Goal: Check status: Check status

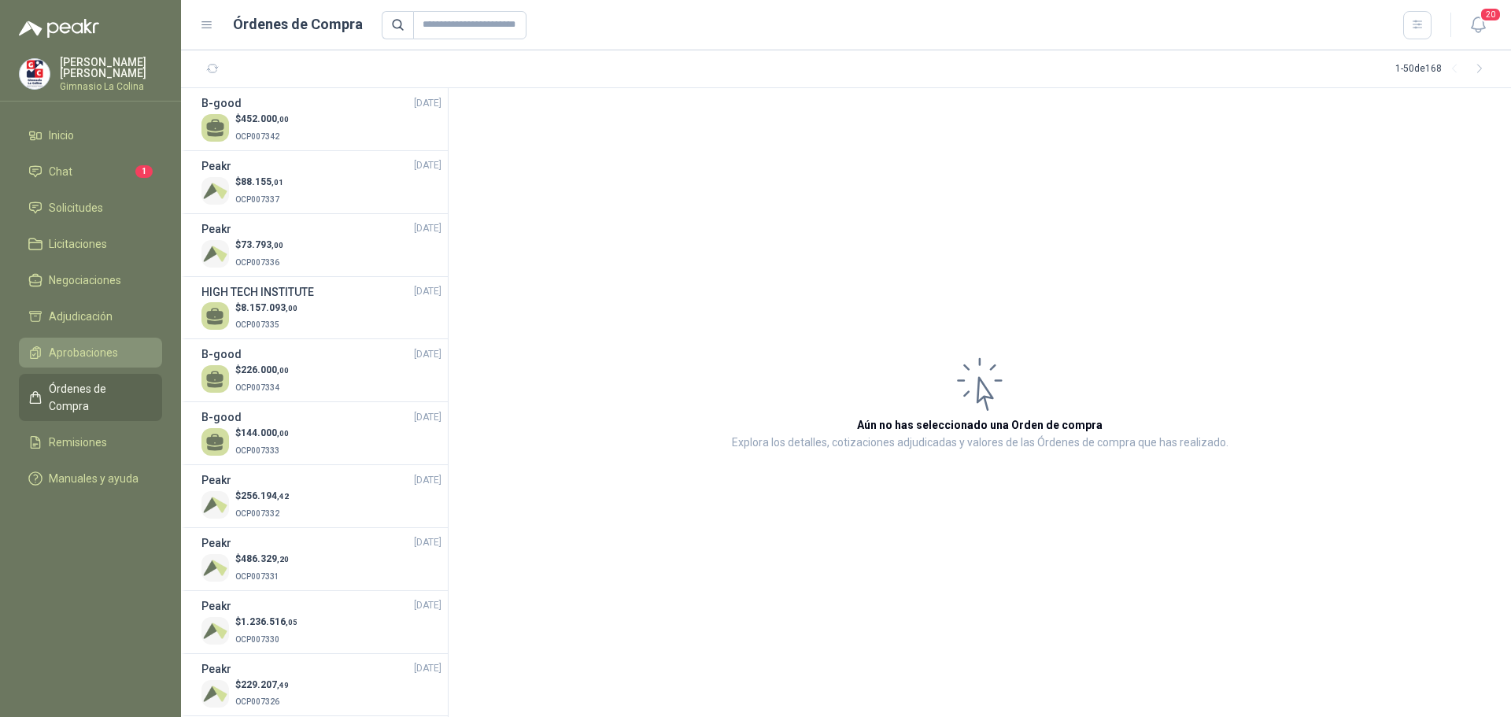
click at [82, 339] on link "Aprobaciones" at bounding box center [90, 353] width 143 height 30
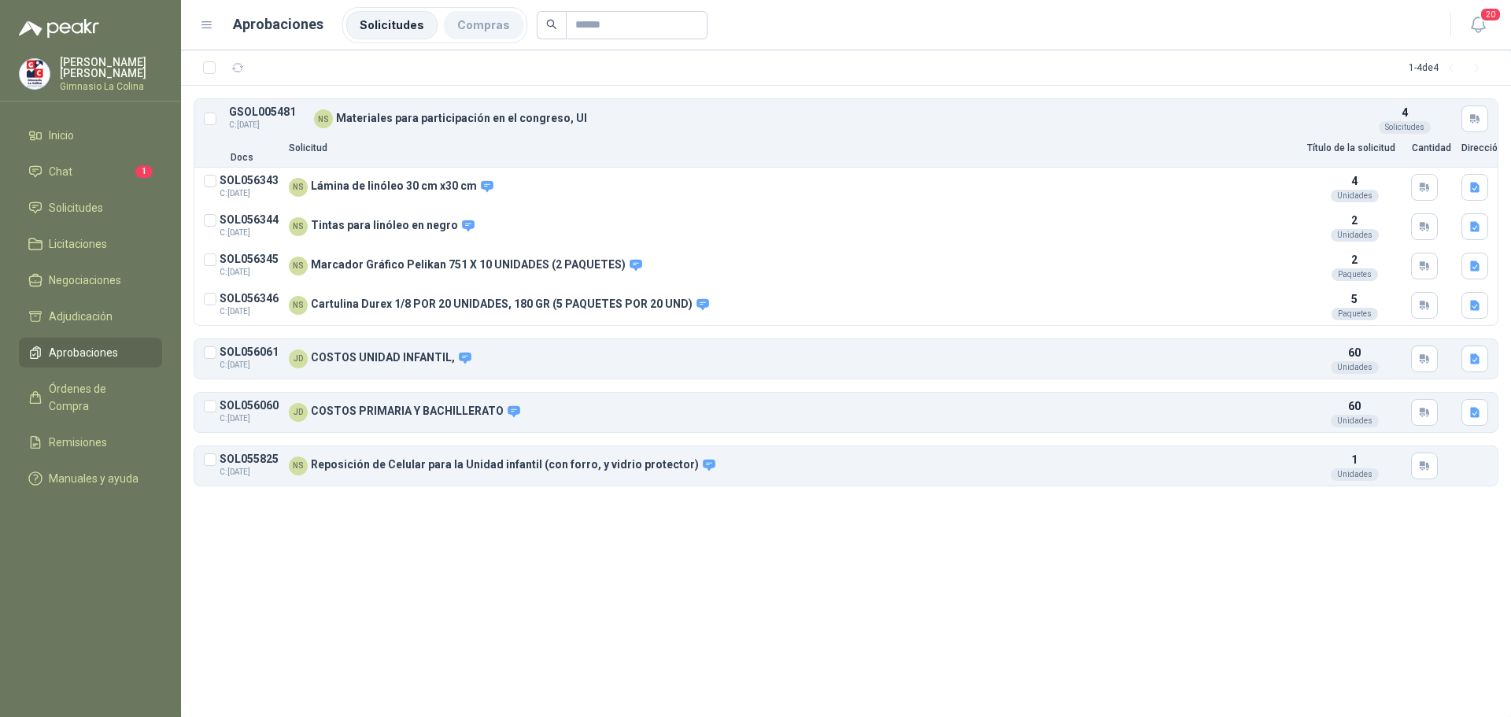
click at [501, 28] on li "Compras" at bounding box center [483, 25] width 79 height 28
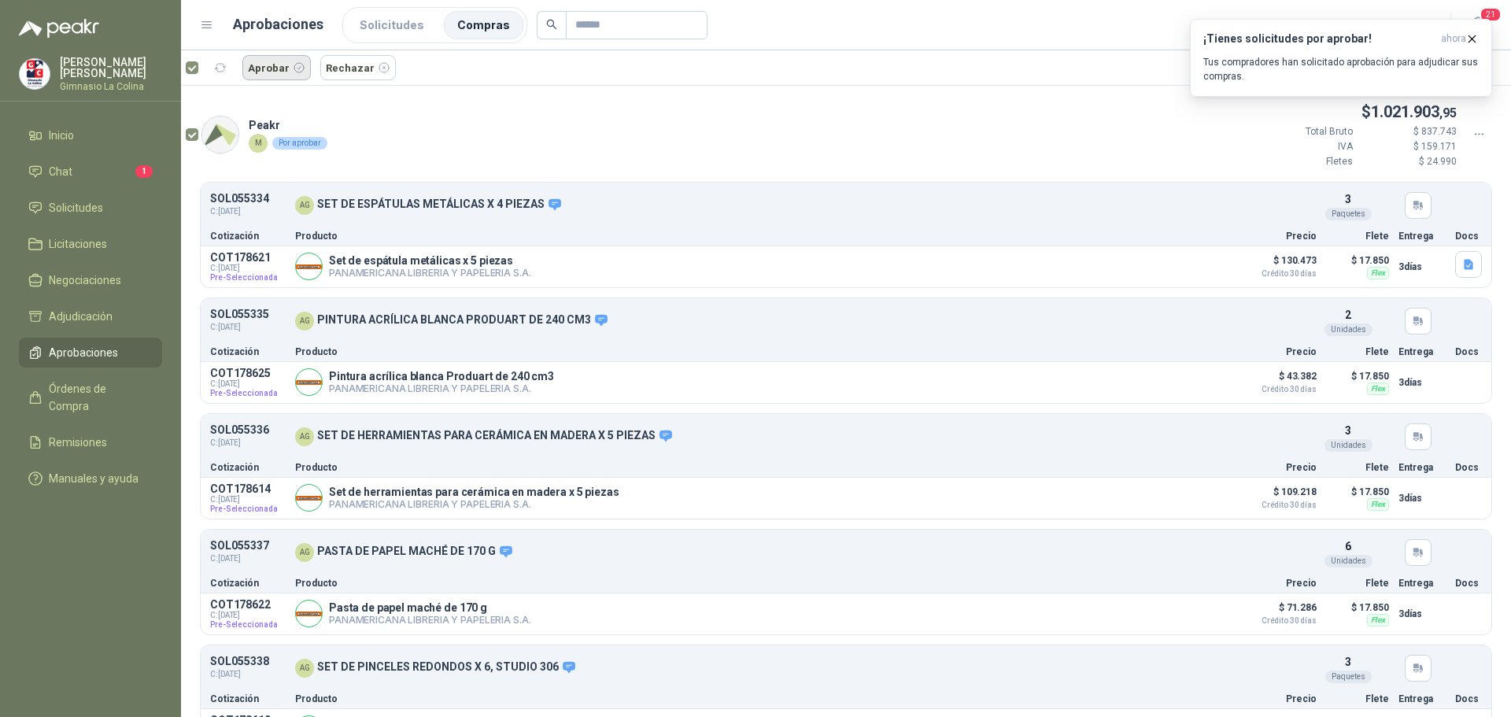
click at [266, 61] on button "Aprobar" at bounding box center [276, 67] width 68 height 25
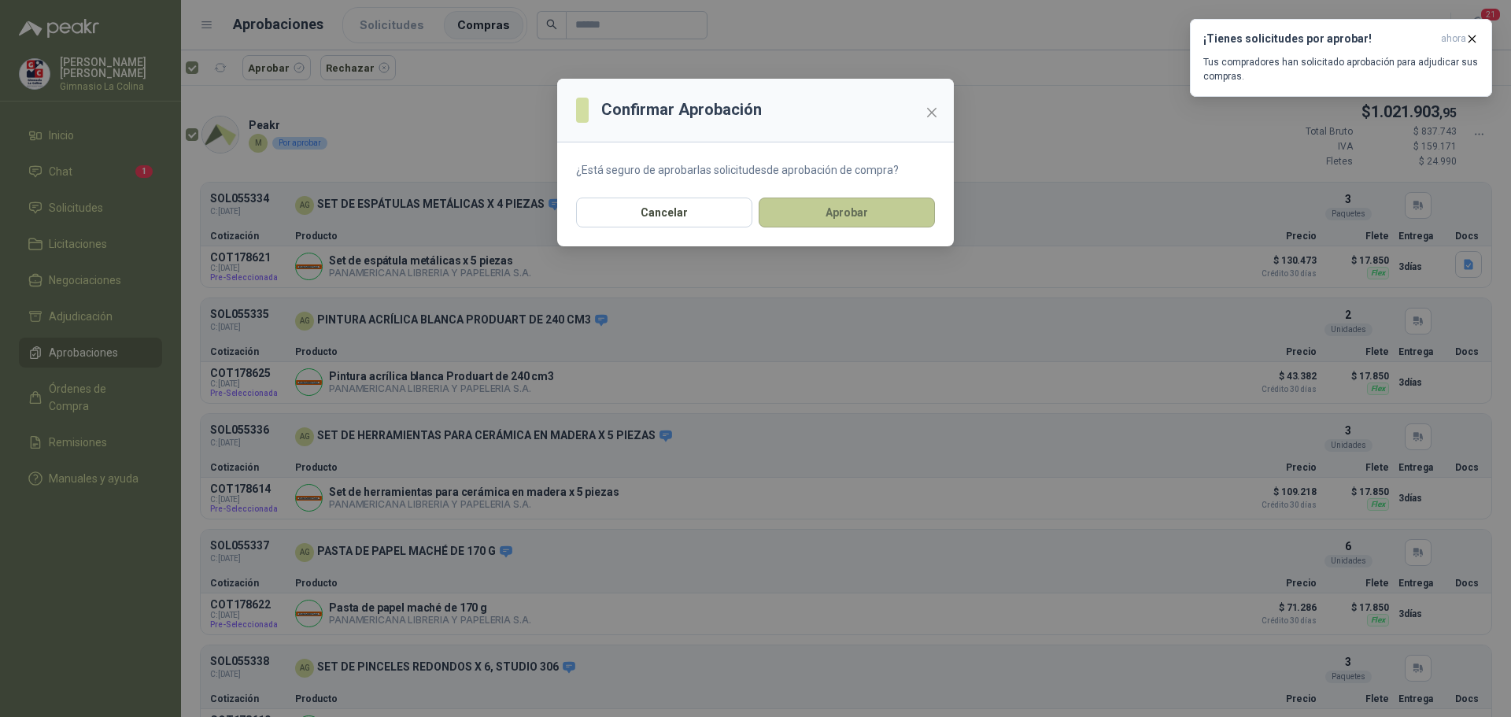
click at [878, 225] on button "Aprobar" at bounding box center [847, 213] width 176 height 30
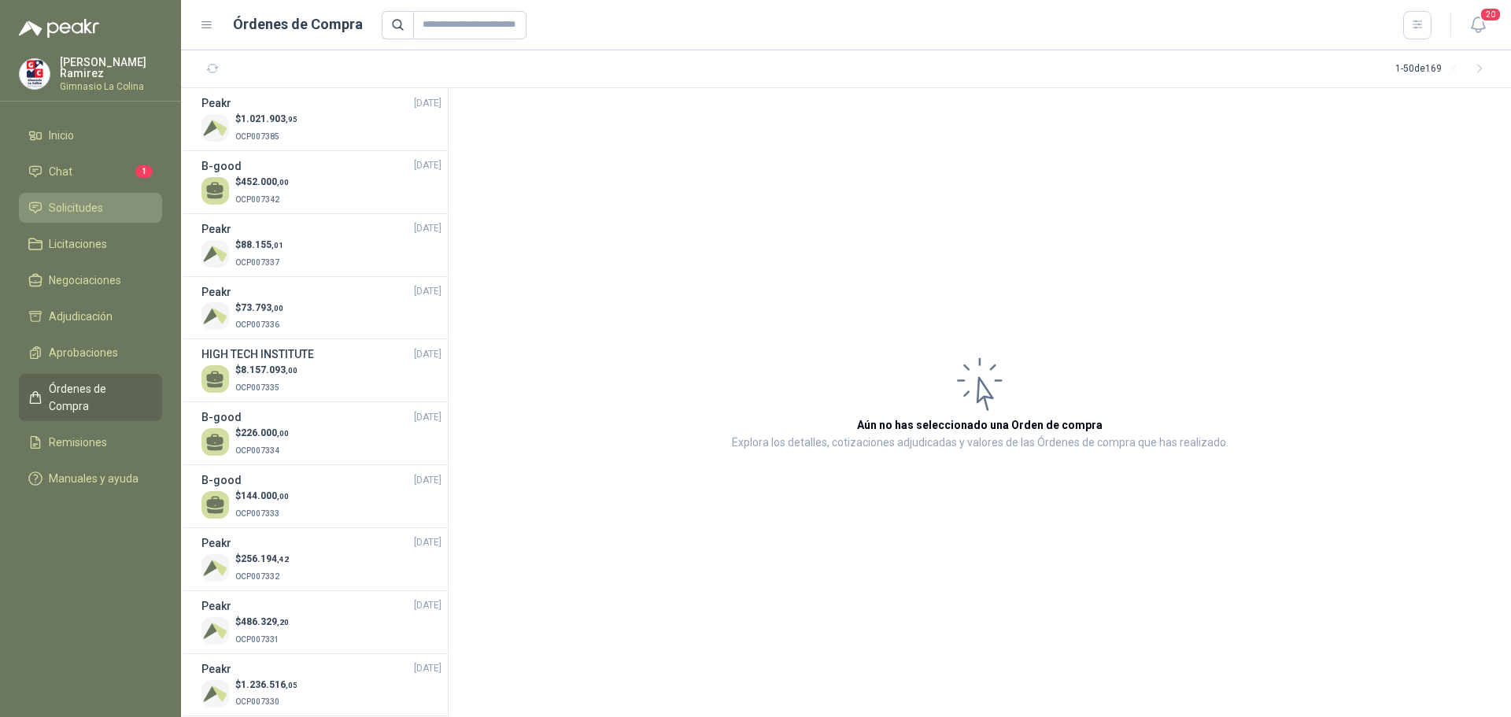
click at [63, 201] on span "Solicitudes" at bounding box center [76, 207] width 54 height 17
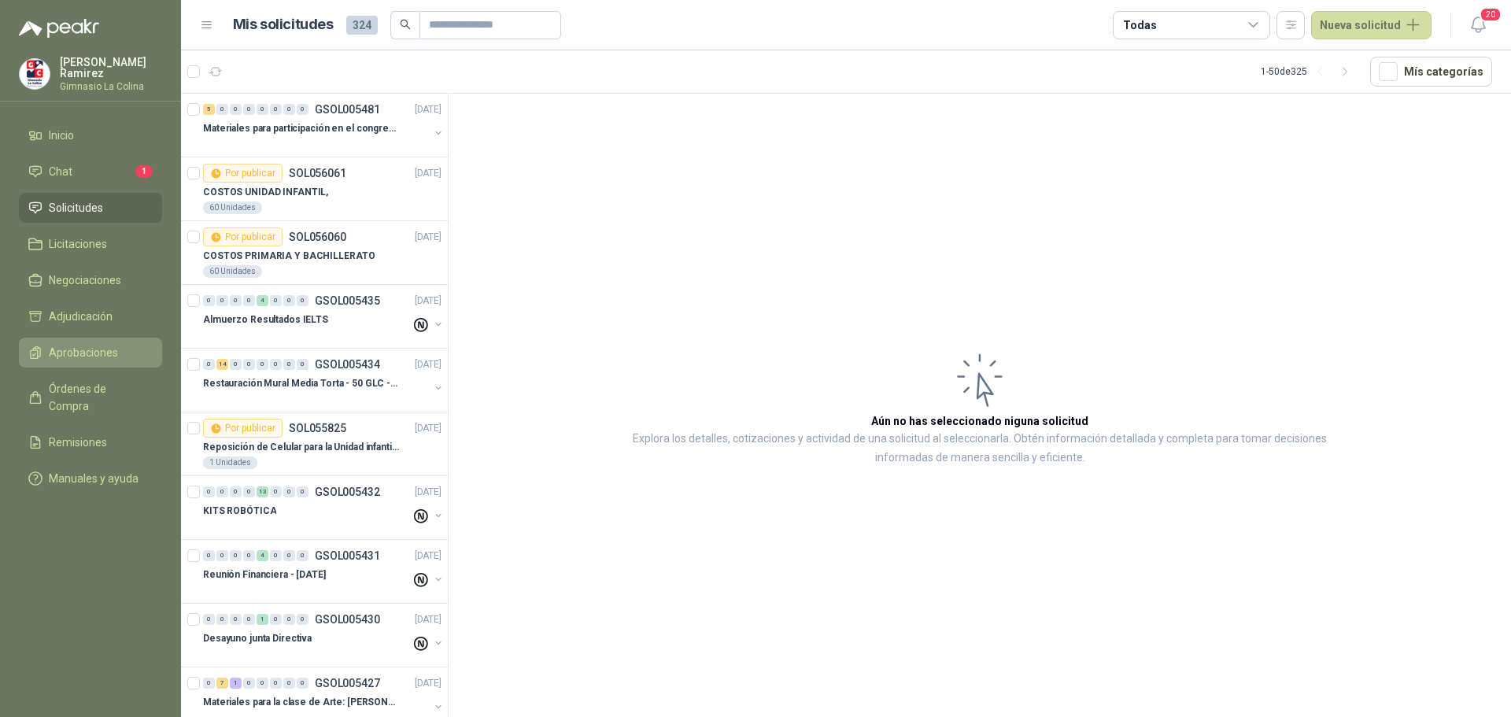
click at [91, 344] on span "Aprobaciones" at bounding box center [83, 352] width 69 height 17
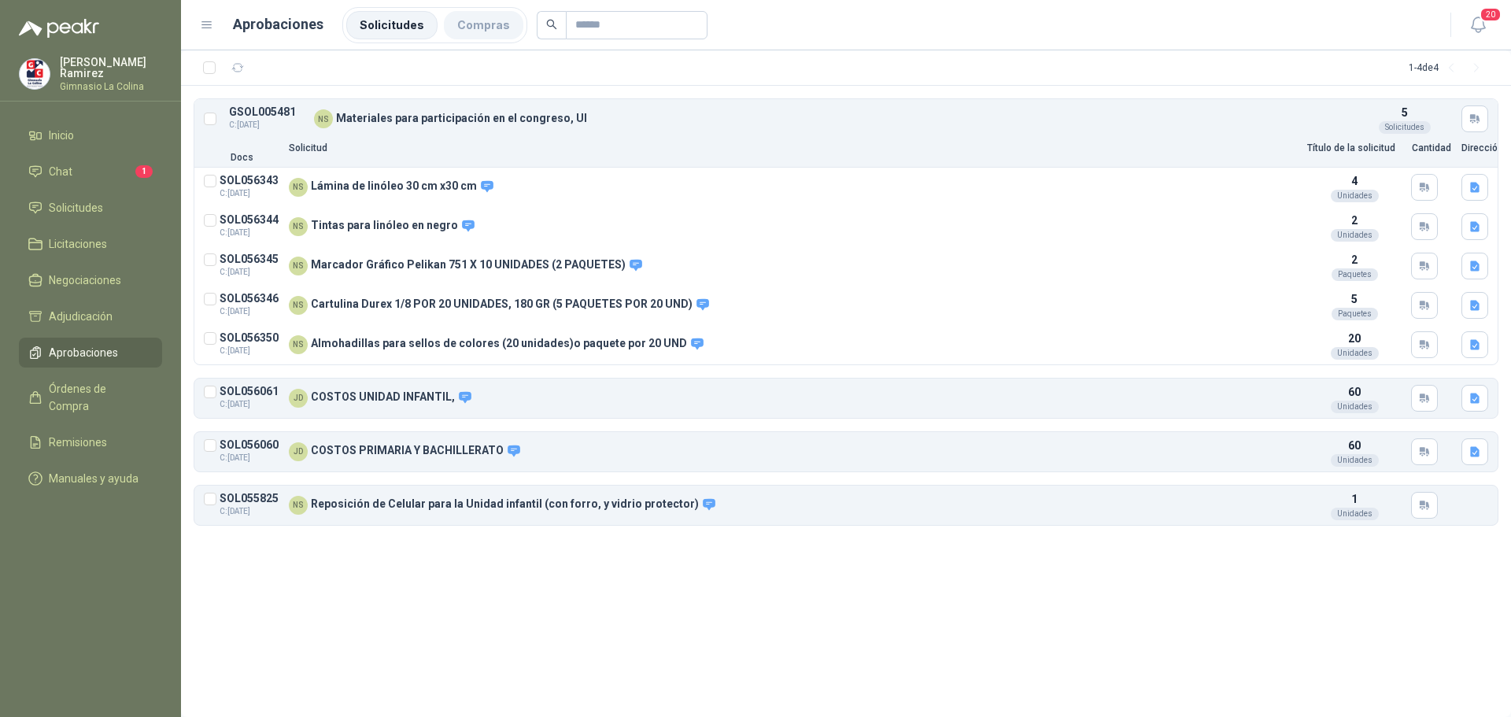
click at [486, 27] on li "Compras" at bounding box center [483, 25] width 79 height 28
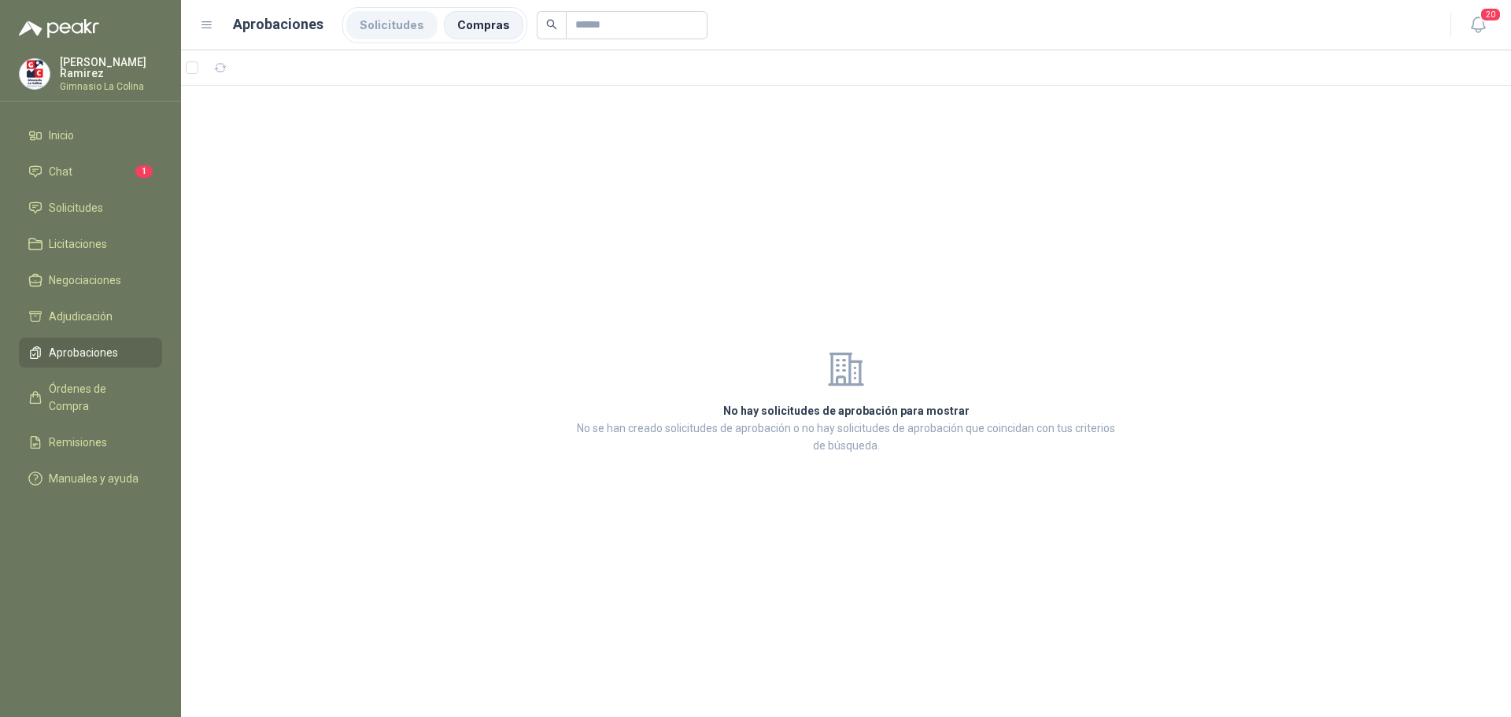
click at [391, 24] on li "Solicitudes" at bounding box center [391, 25] width 91 height 28
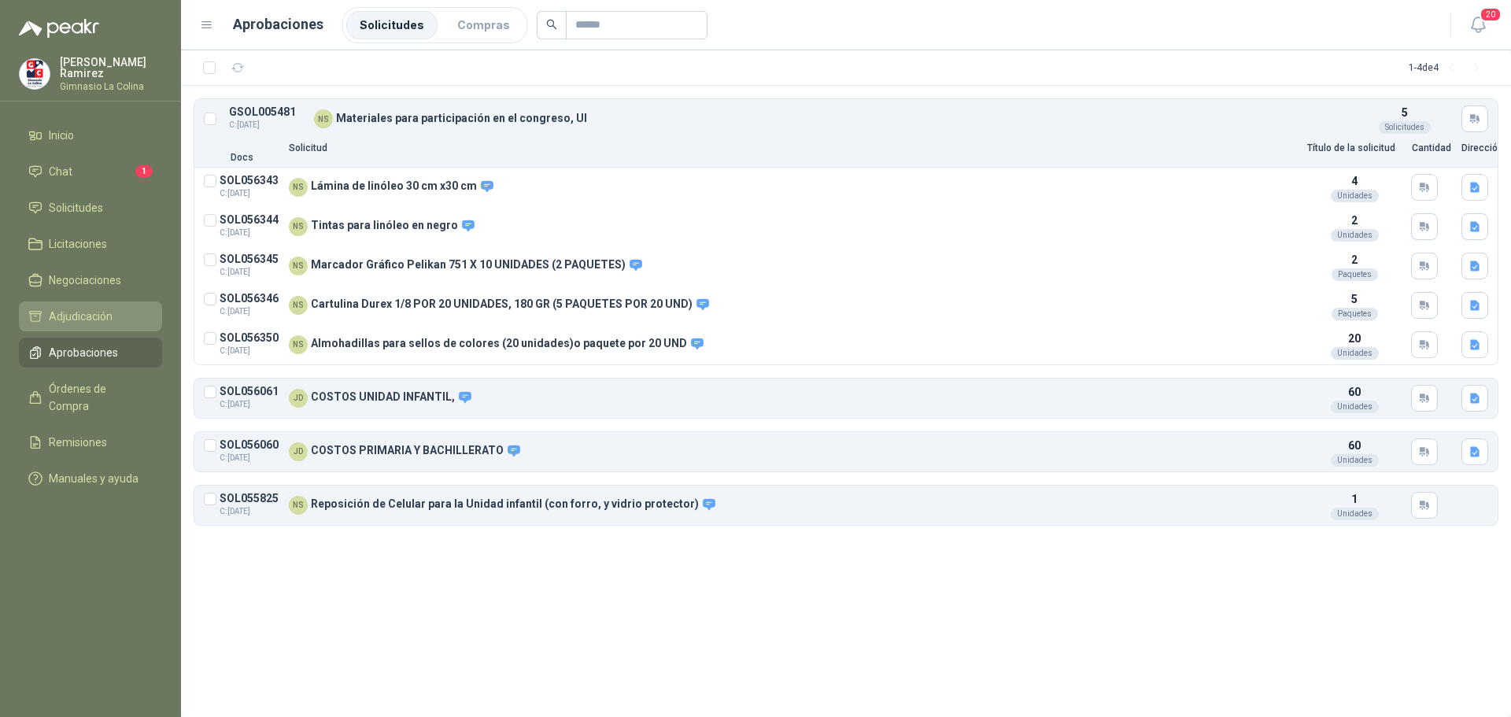
click at [95, 308] on span "Adjudicación" at bounding box center [81, 316] width 64 height 17
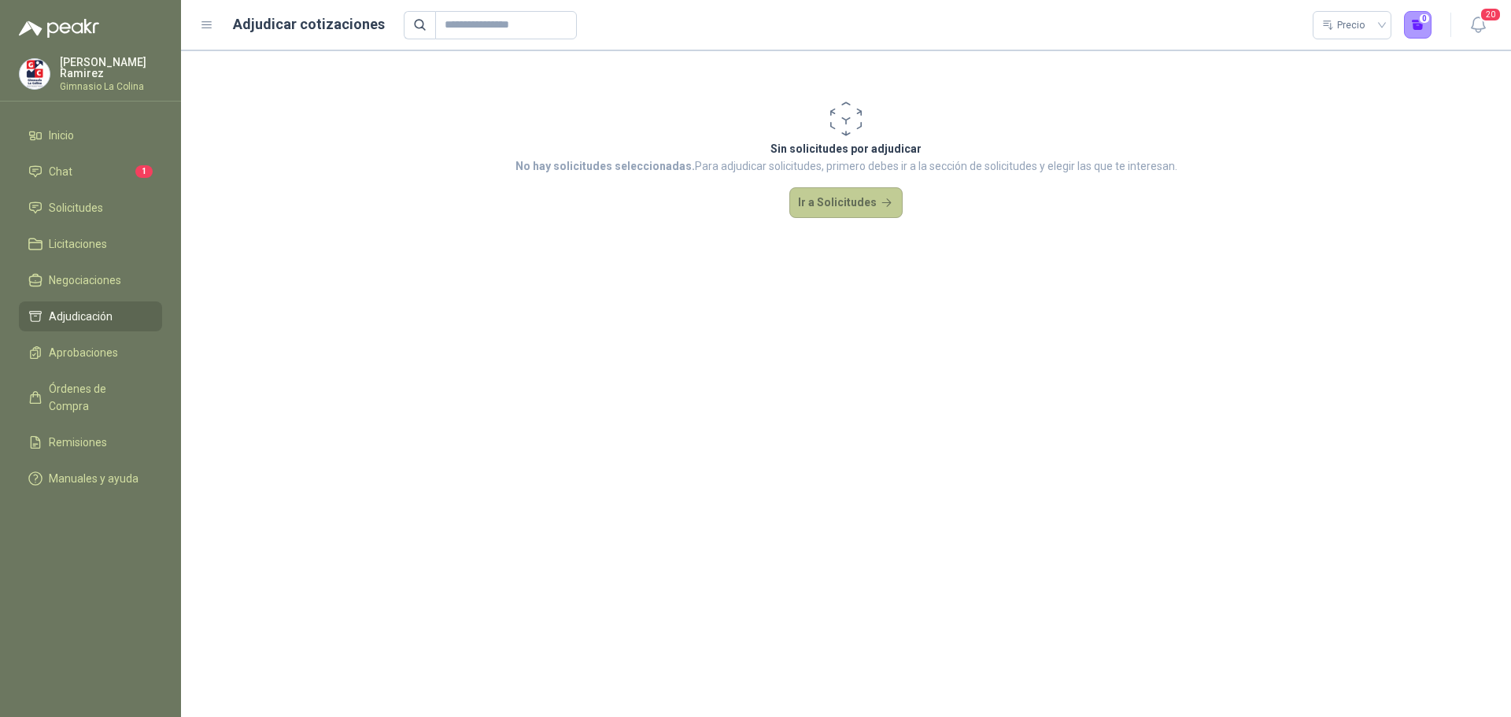
click at [847, 197] on button "Ir a Solicitudes" at bounding box center [845, 202] width 113 height 31
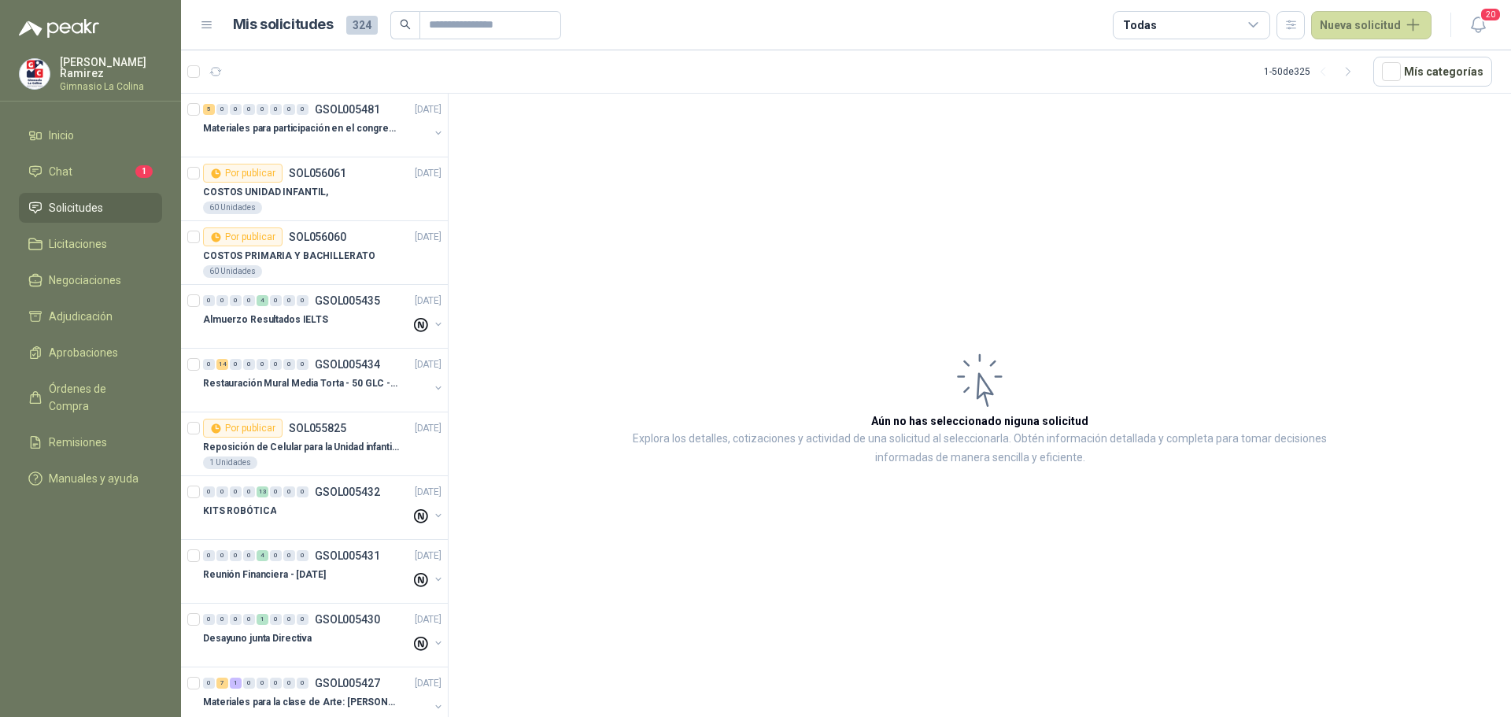
click at [1261, 28] on icon at bounding box center [1254, 25] width 14 height 14
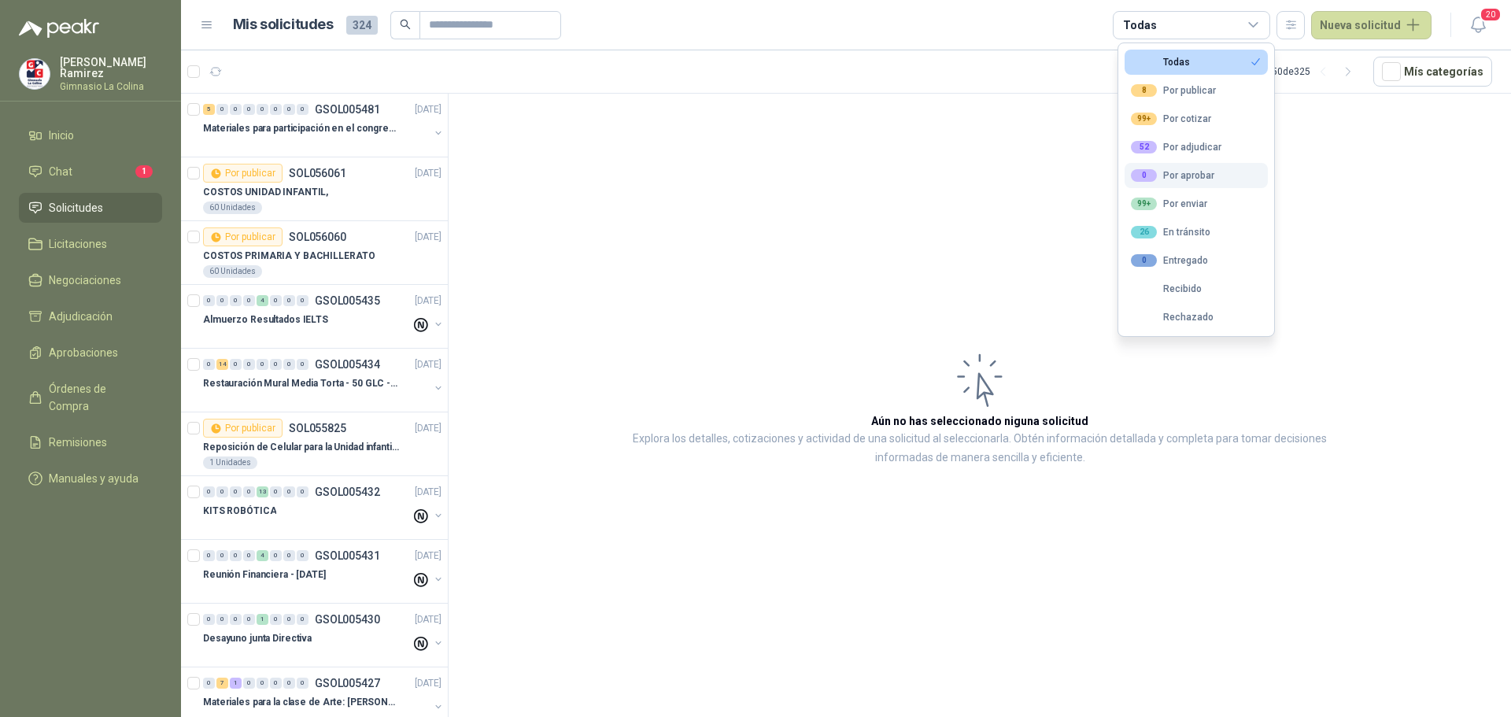
click at [1193, 171] on div "0 Por aprobar" at bounding box center [1172, 175] width 83 height 13
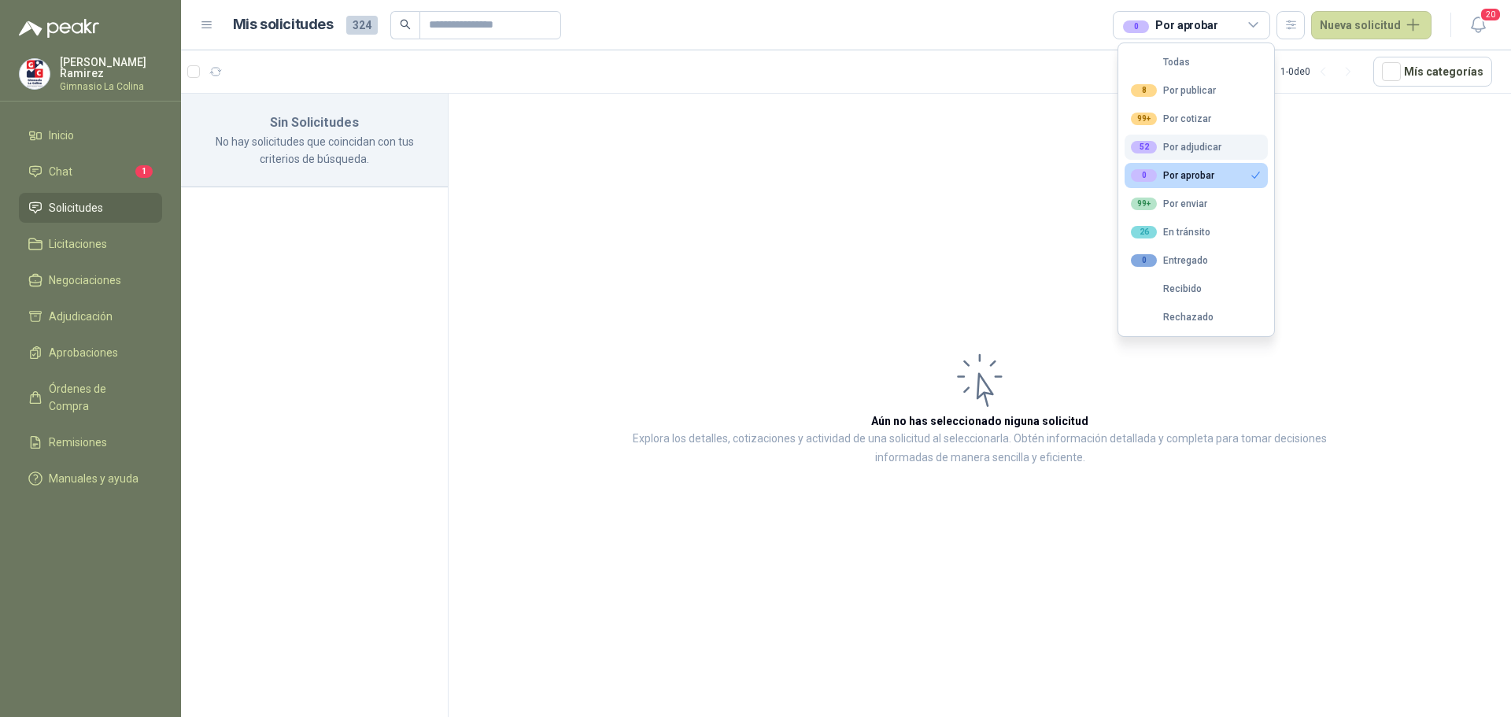
click at [1199, 144] on div "52 Por adjudicar" at bounding box center [1176, 147] width 91 height 13
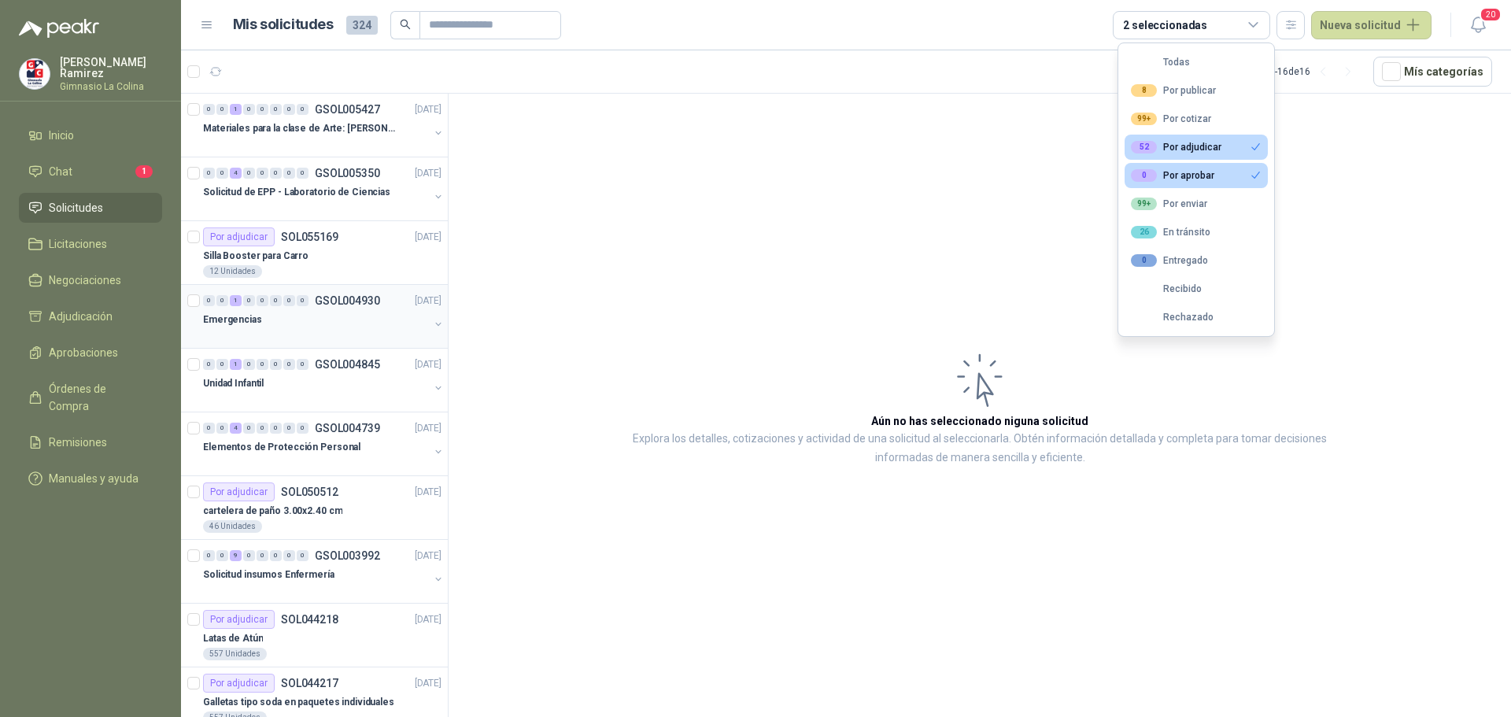
scroll to position [413, 0]
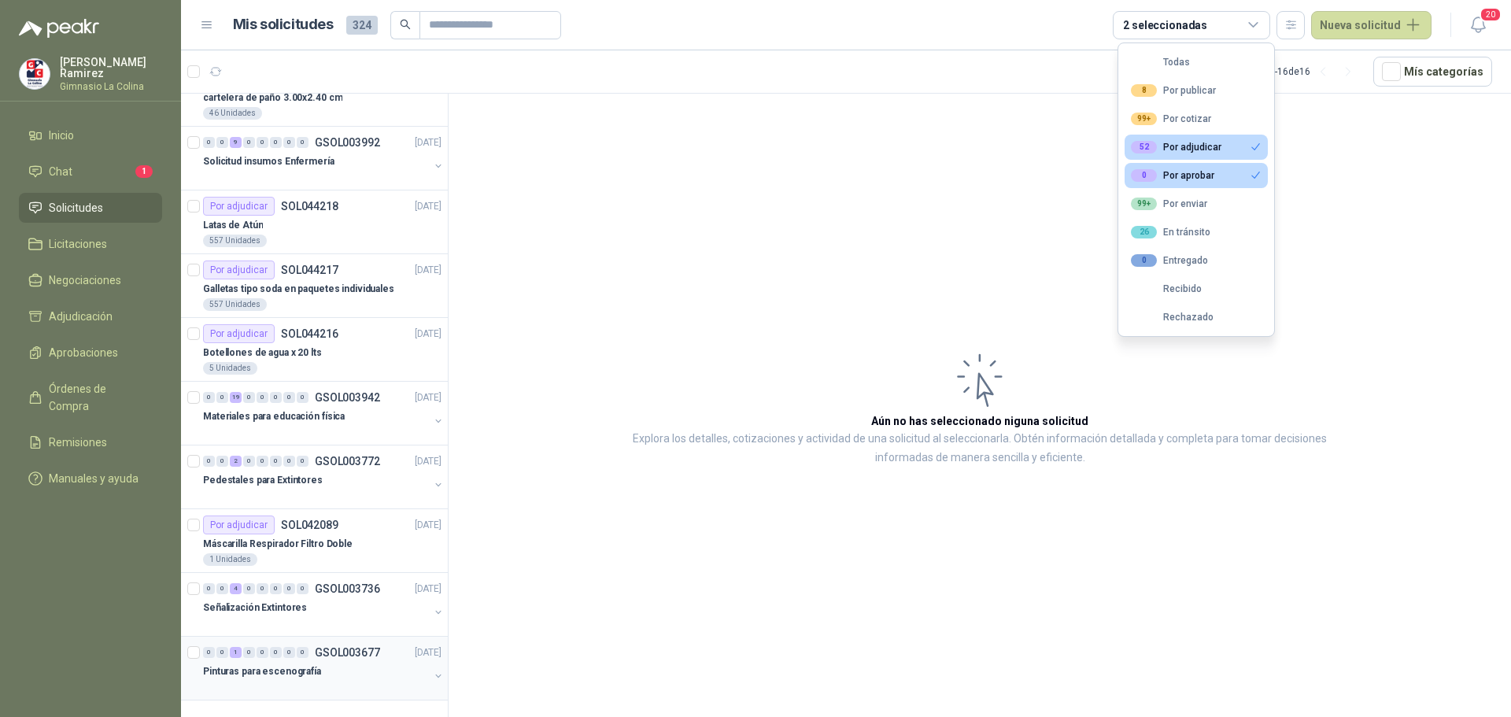
click at [338, 671] on div "Pinturas para escenografía" at bounding box center [316, 671] width 226 height 19
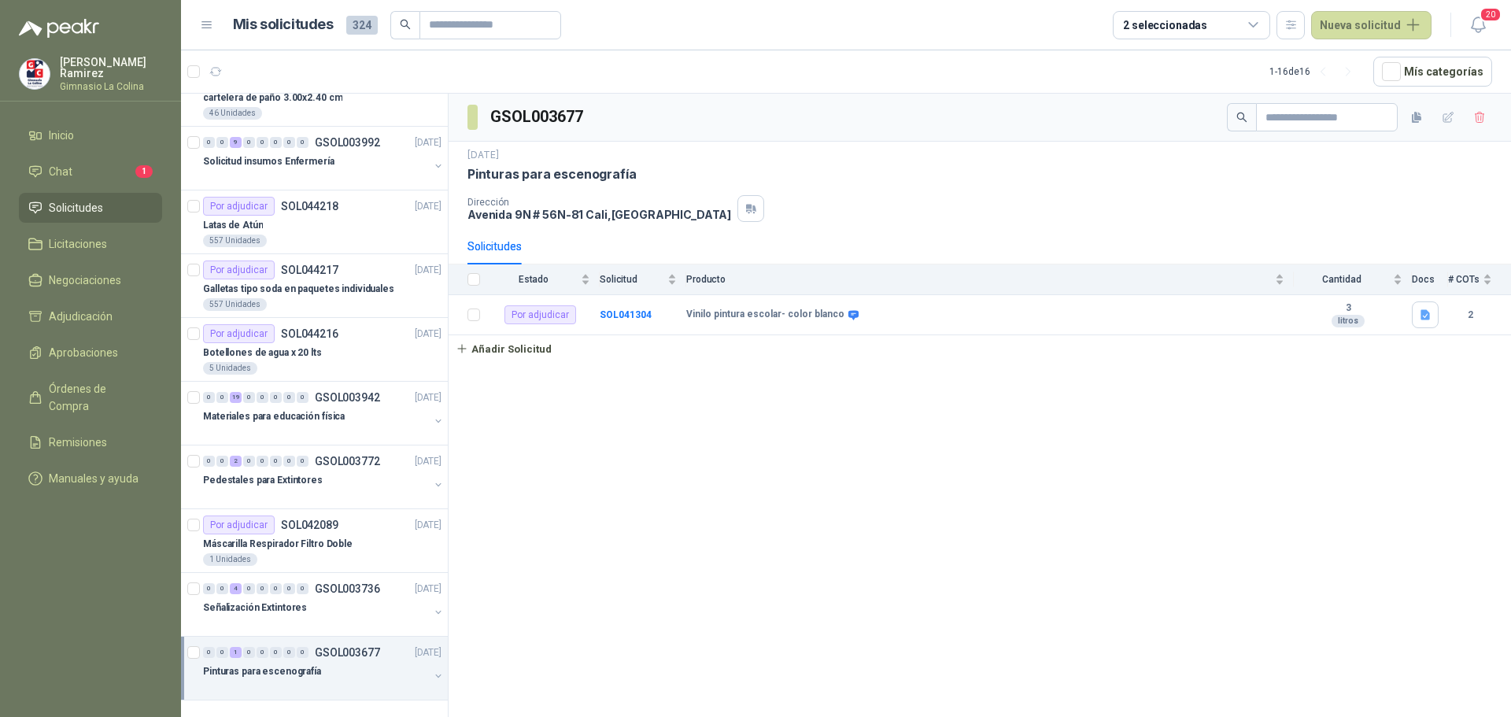
click at [70, 201] on span "Solicitudes" at bounding box center [76, 207] width 54 height 17
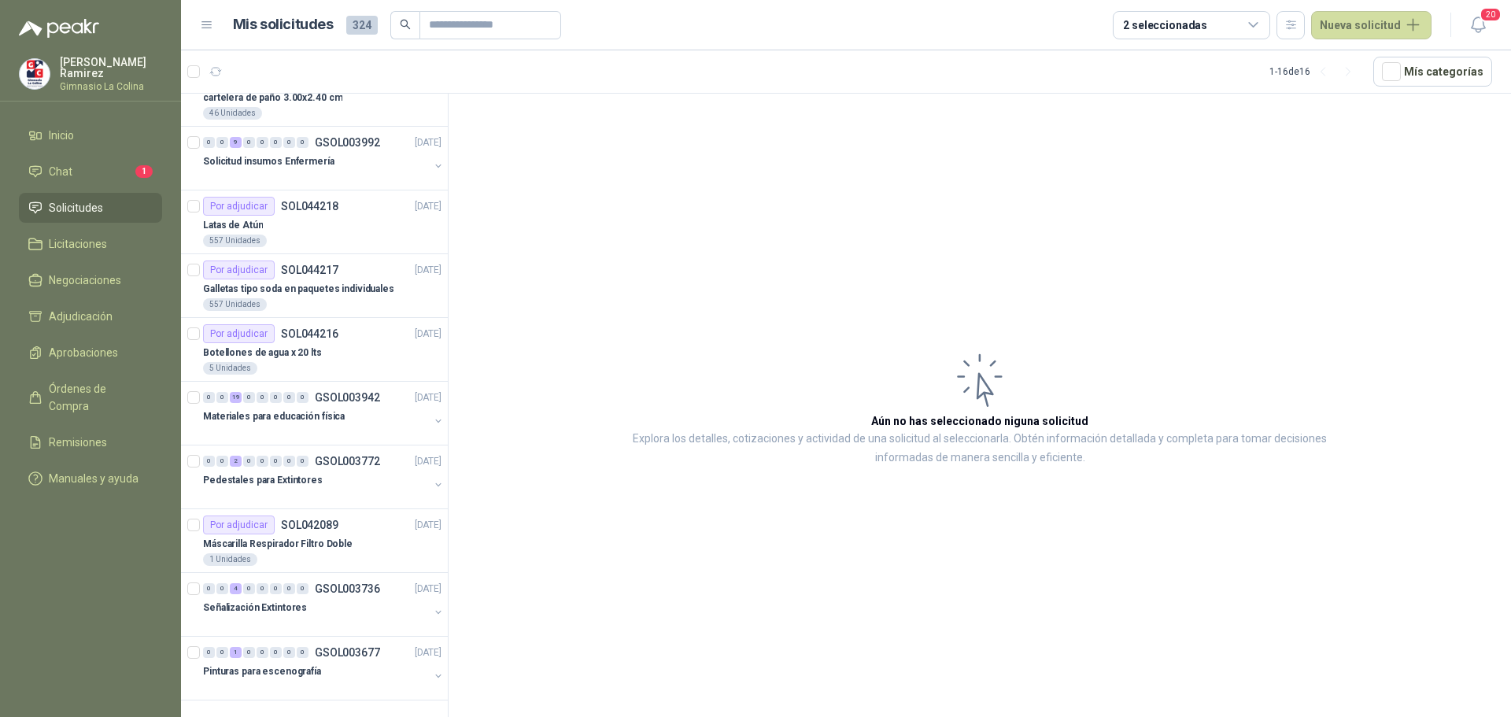
click at [1267, 25] on div "2 seleccionadas" at bounding box center [1191, 25] width 157 height 28
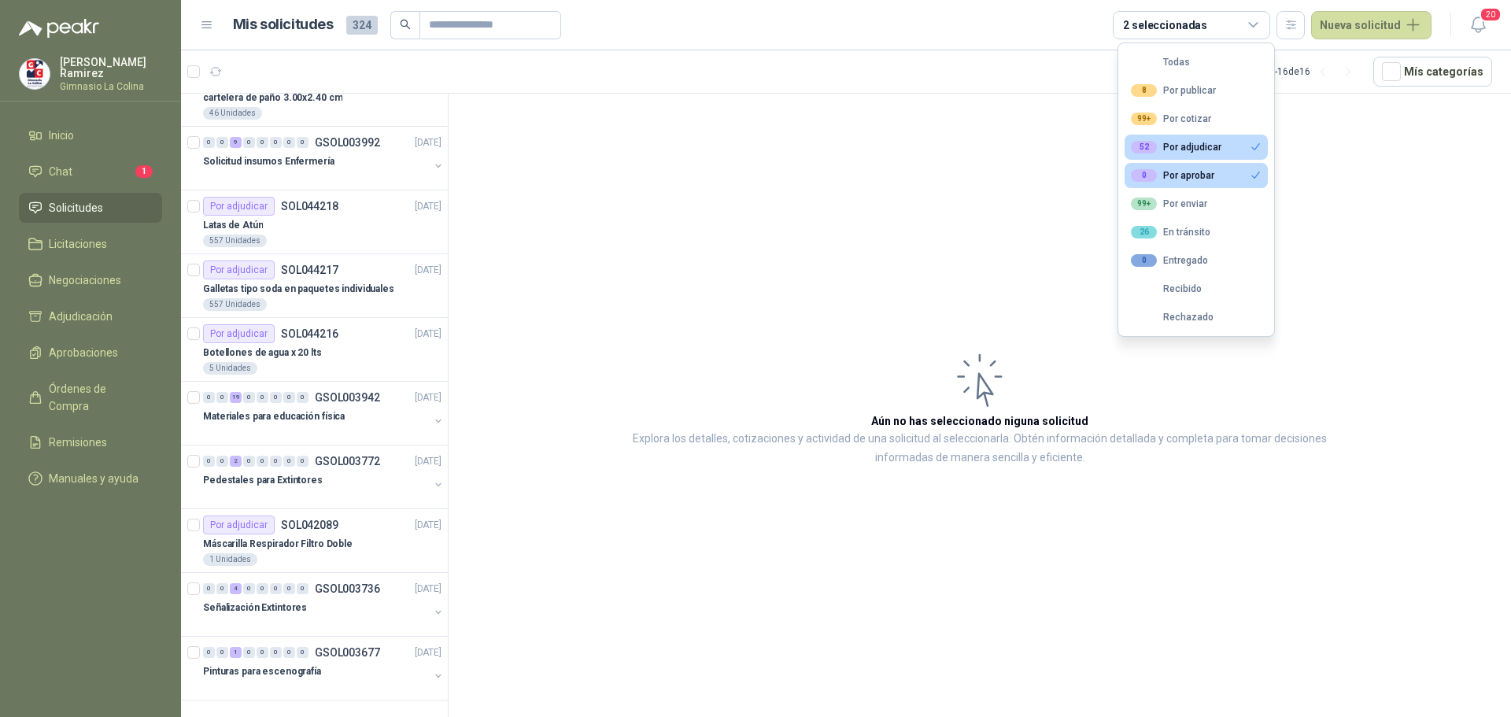
click at [1209, 145] on div "52 Por adjudicar" at bounding box center [1176, 147] width 91 height 13
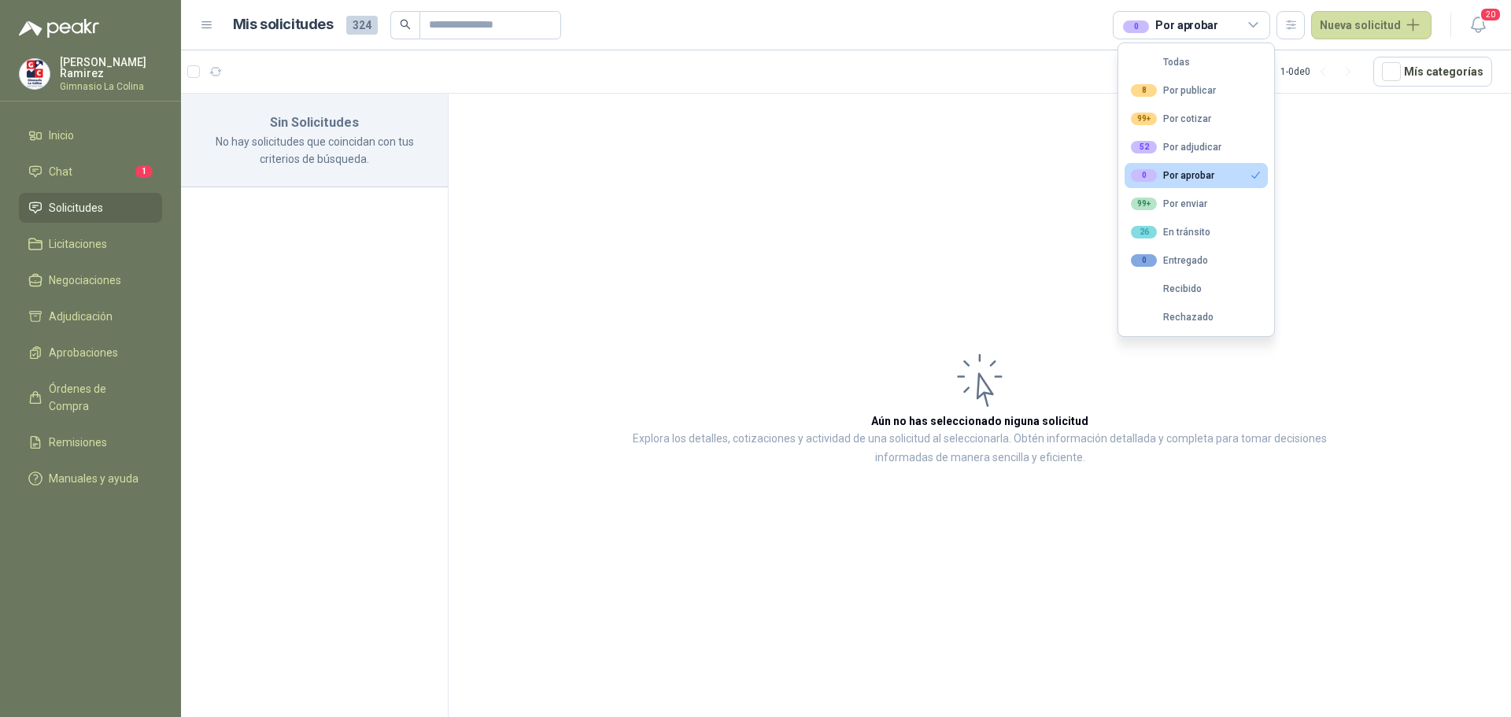
click at [1211, 172] on div "0 Por aprobar" at bounding box center [1172, 175] width 83 height 13
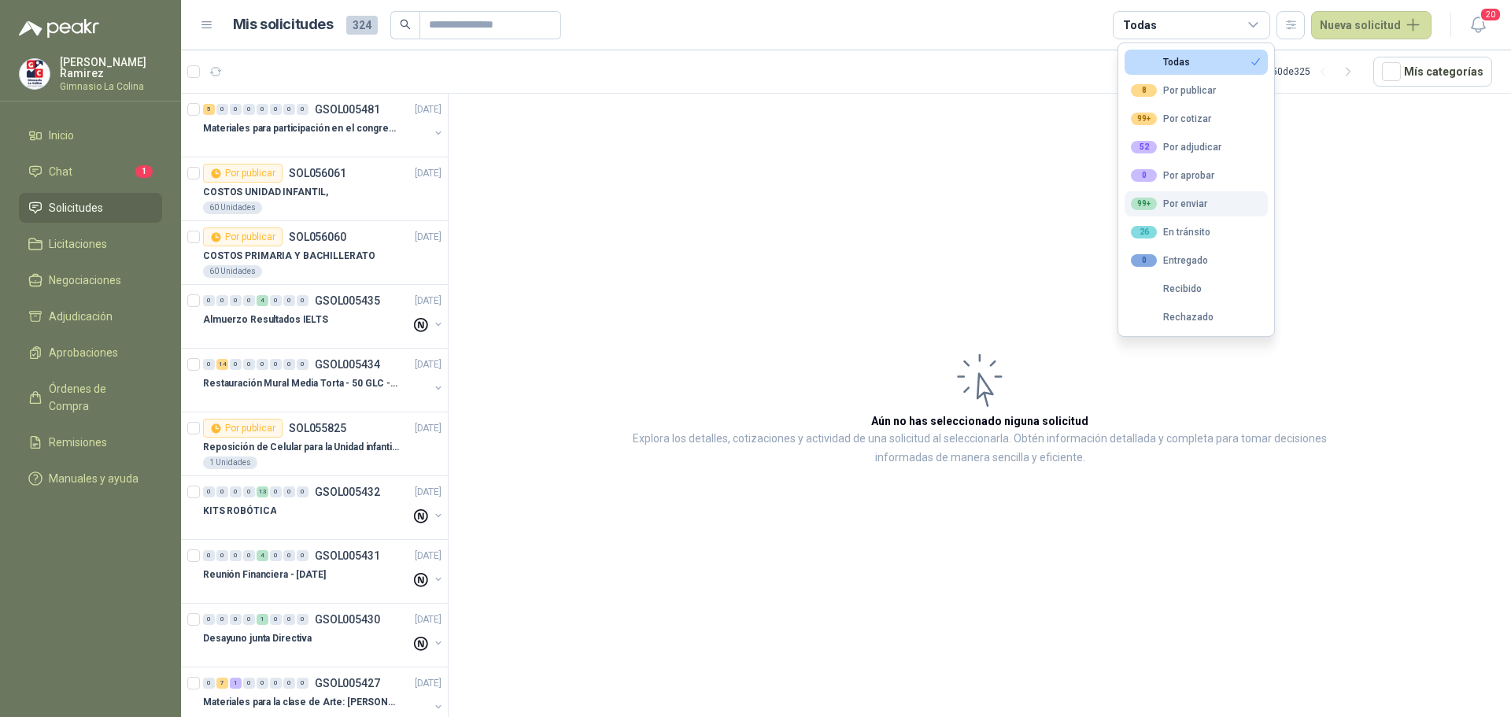
click at [1184, 202] on div "99+ Por enviar" at bounding box center [1169, 204] width 76 height 13
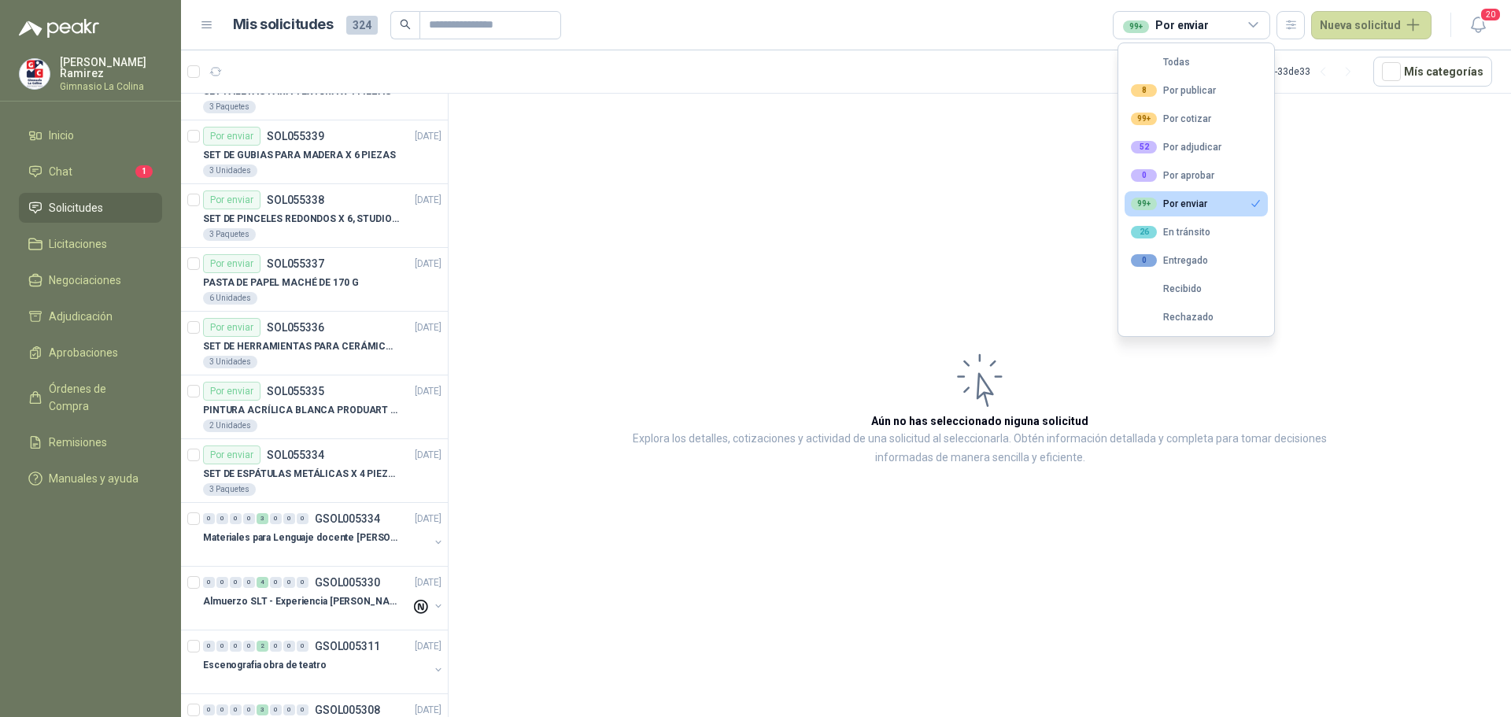
scroll to position [944, 0]
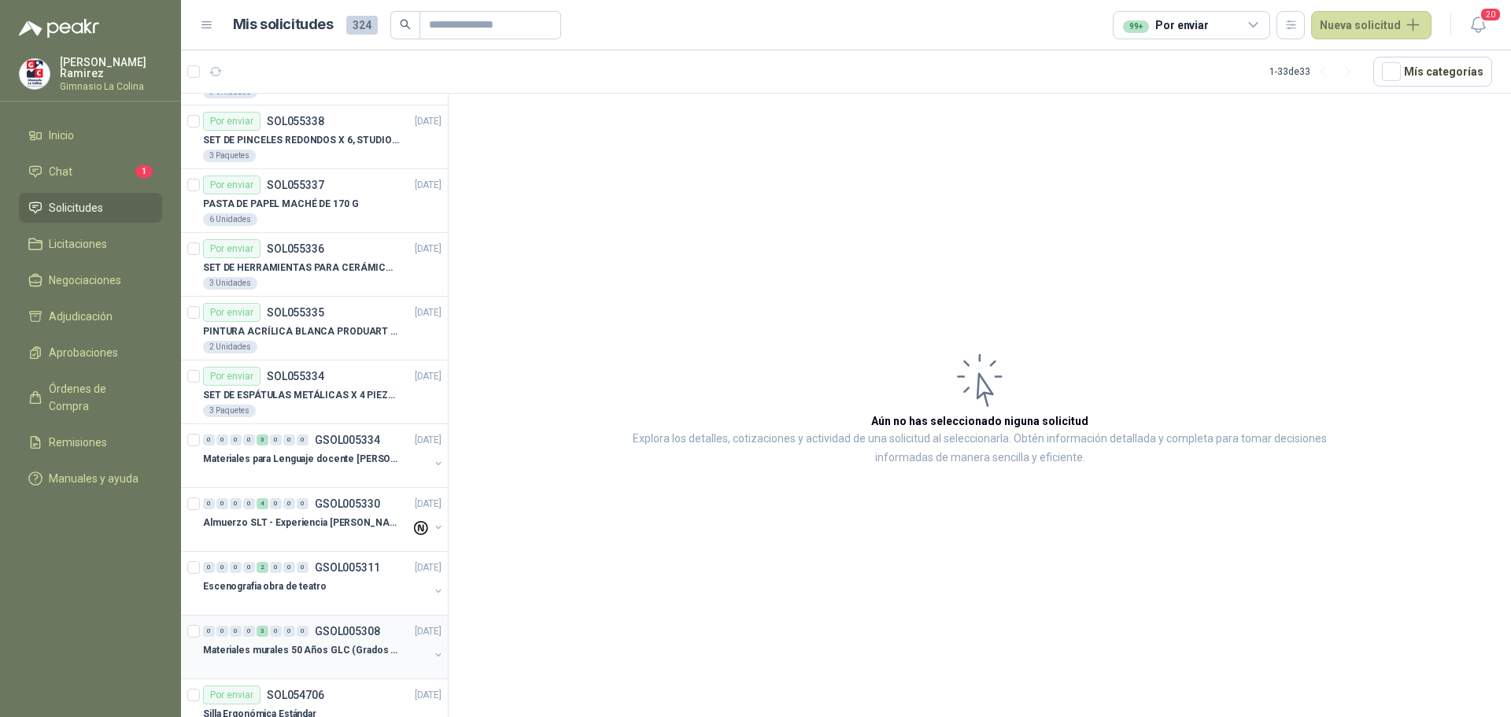
click at [323, 670] on div at bounding box center [316, 666] width 226 height 13
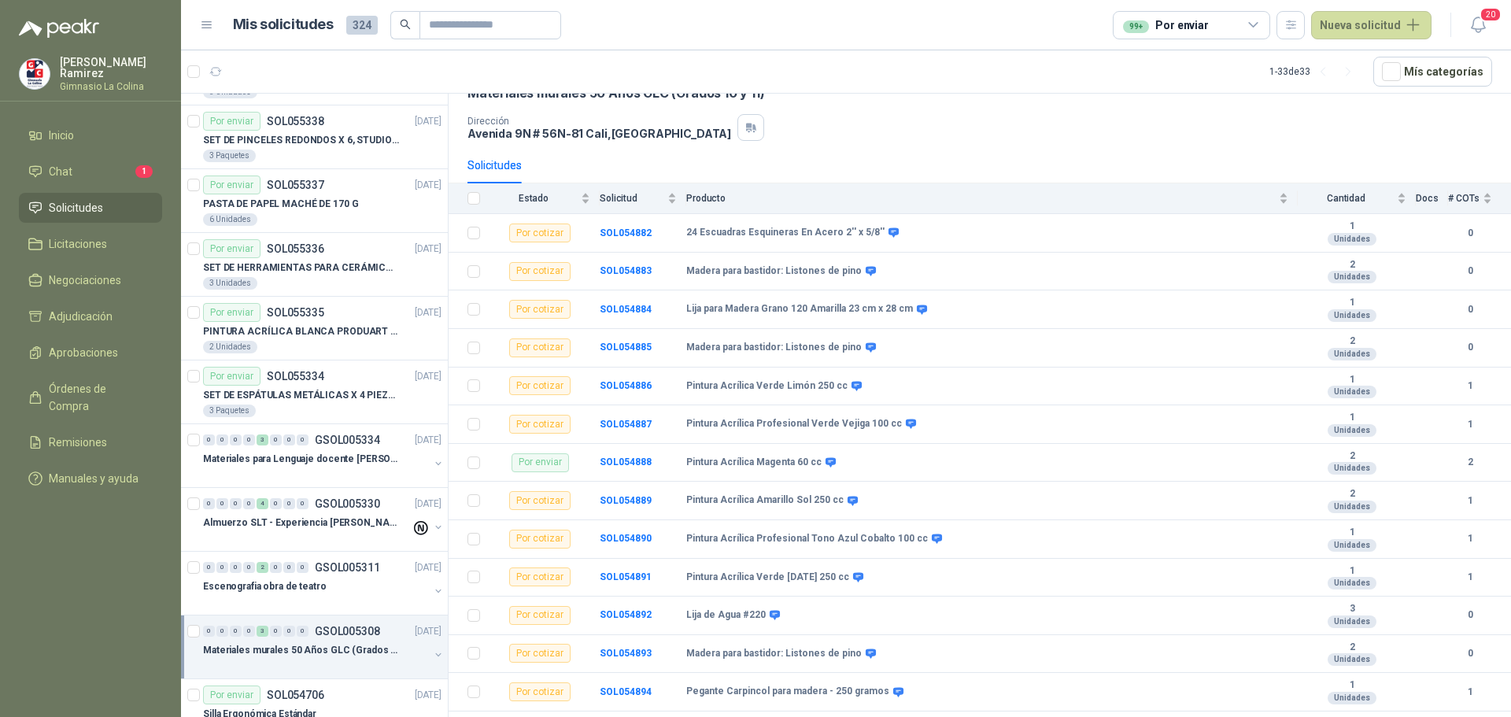
scroll to position [2, 0]
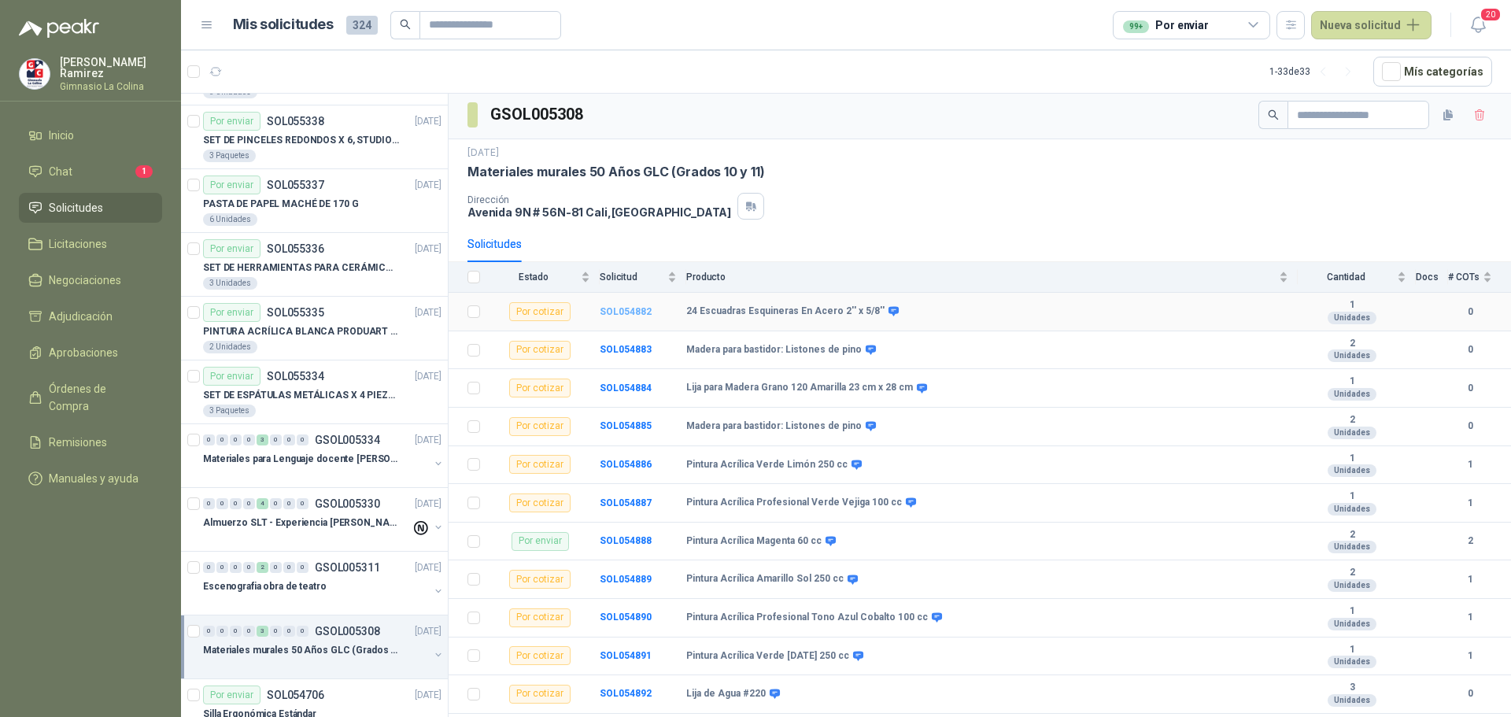
click at [623, 309] on b "SOL054882" at bounding box center [626, 311] width 52 height 11
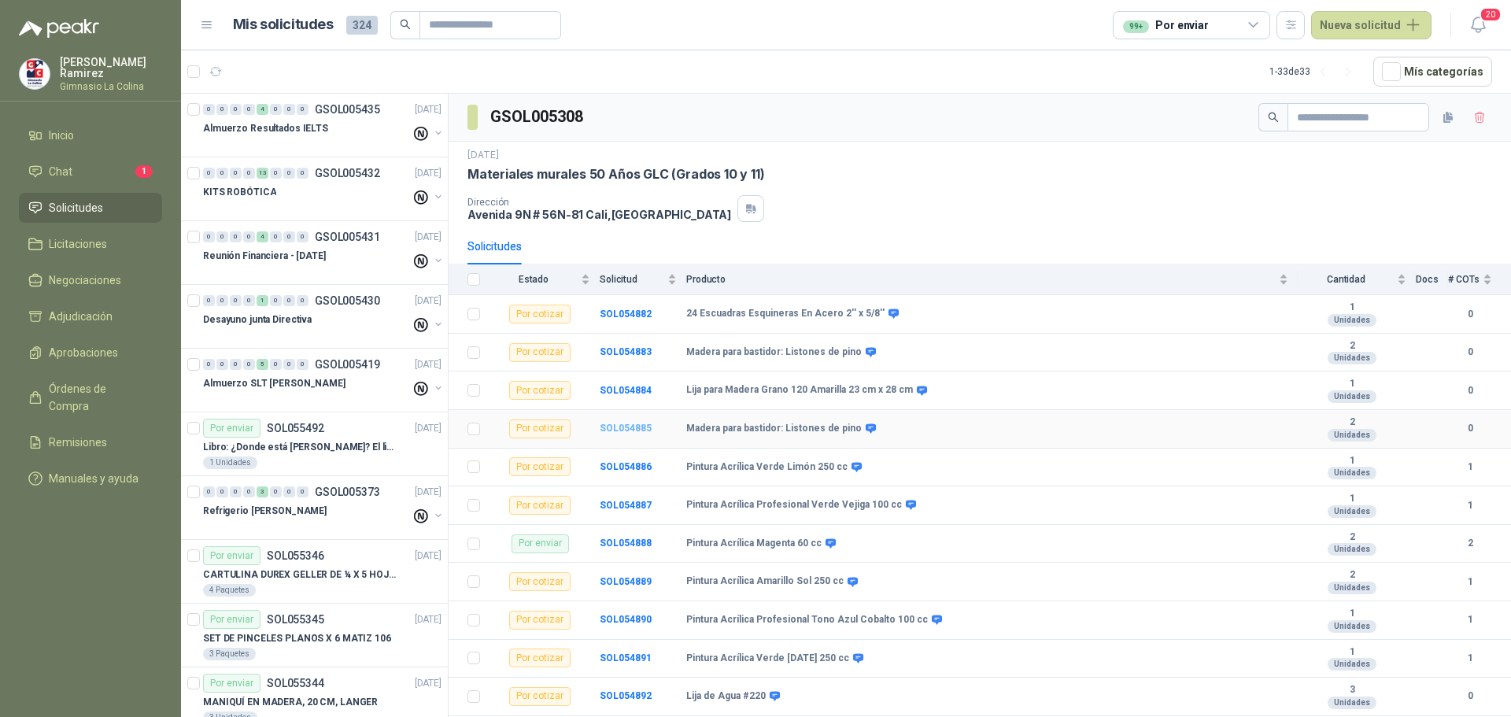
click at [619, 427] on b "SOL054885" at bounding box center [626, 428] width 52 height 11
